Goal: Task Accomplishment & Management: Manage account settings

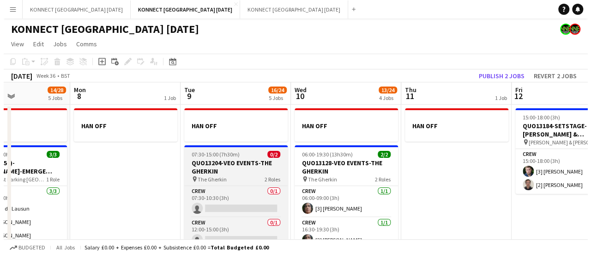
scroll to position [0, 202]
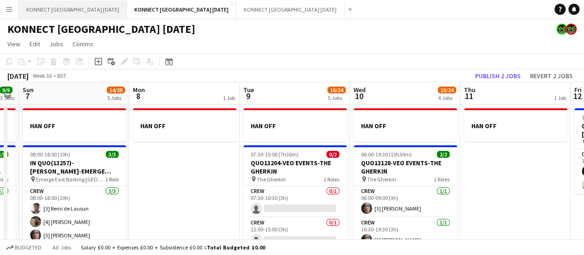
click at [77, 11] on button "KONNECT [GEOGRAPHIC_DATA] [DATE] Close" at bounding box center [73, 9] width 108 height 18
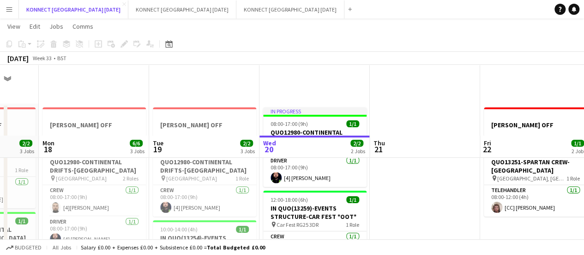
scroll to position [92, 0]
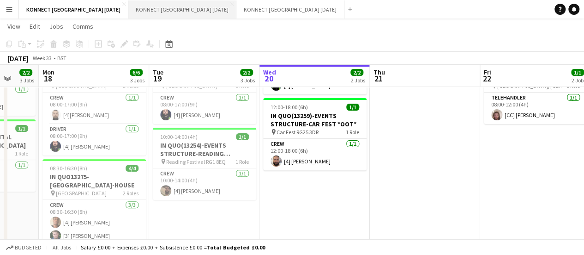
click at [170, 15] on button "KONNECT [GEOGRAPHIC_DATA] [DATE] Close" at bounding box center [182, 9] width 108 height 18
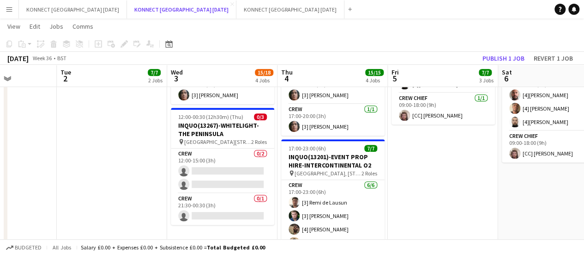
scroll to position [0, 275]
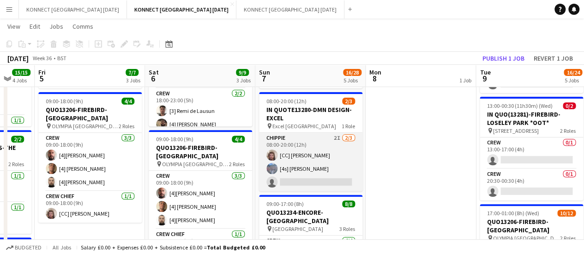
click at [345, 156] on app-card-role "CHIPPIE 2I [DATE] 08:00-20:00 (12h) [CC] [PERSON_NAME] [4s] [PERSON_NAME] singl…" at bounding box center [310, 162] width 103 height 58
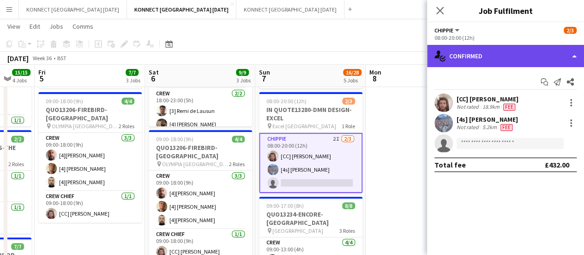
click at [526, 57] on div "single-neutral-actions-check-2 Confirmed" at bounding box center [505, 56] width 157 height 22
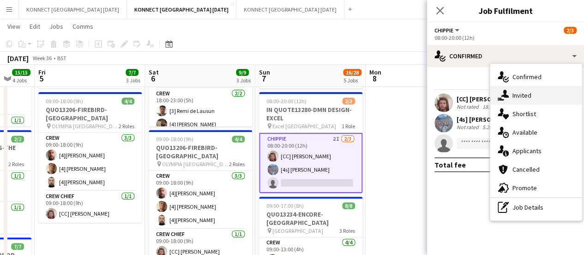
click at [556, 99] on div "single-neutral-actions-share-1 Invited" at bounding box center [536, 95] width 91 height 18
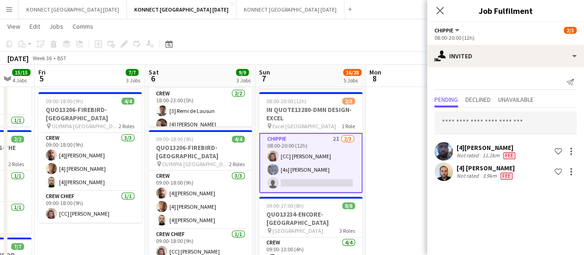
click at [414, 131] on app-date-cell "HAN OFF" at bounding box center [421, 225] width 110 height 552
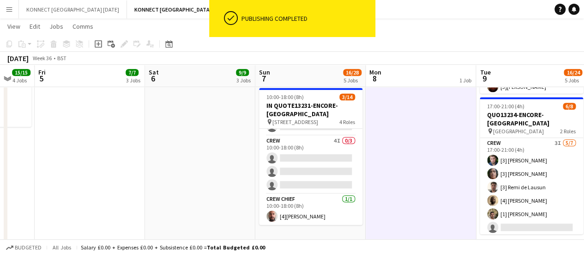
drag, startPoint x: 248, startPoint y: 166, endPoint x: 196, endPoint y: 190, distance: 56.8
